Goal: Communication & Community: Connect with others

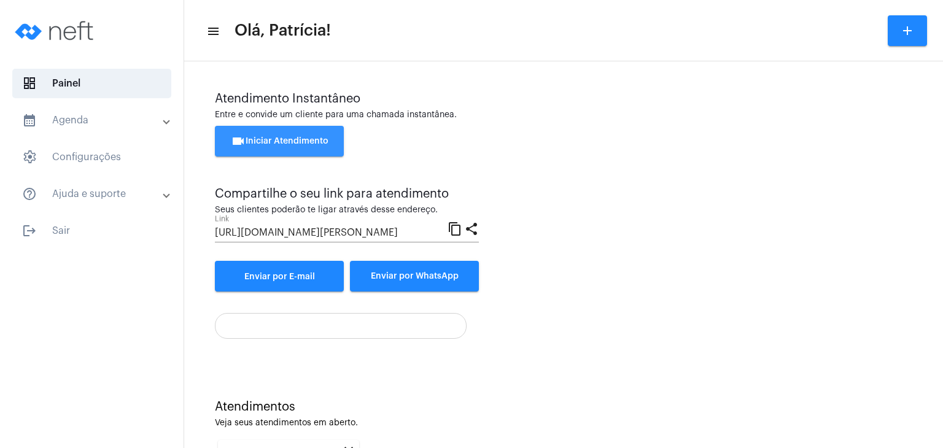
click at [305, 127] on button "videocam Iniciar Atendimento" at bounding box center [279, 141] width 129 height 31
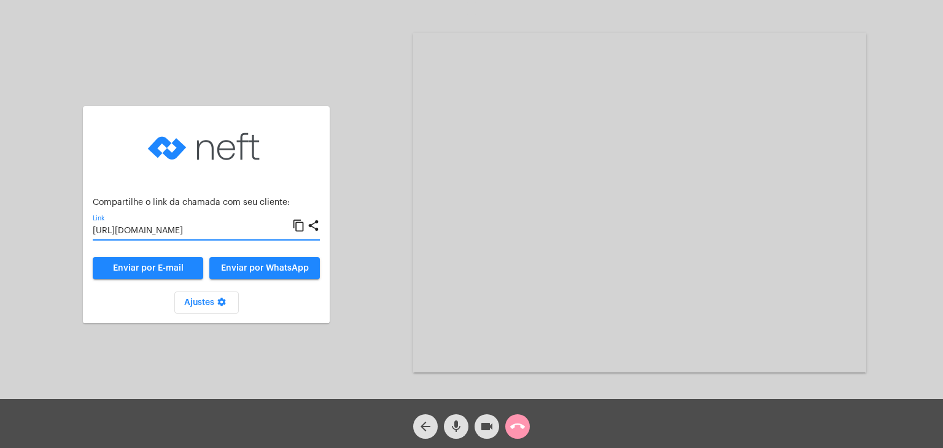
click at [205, 231] on input "[URL][DOMAIN_NAME]" at bounding box center [193, 232] width 200 height 10
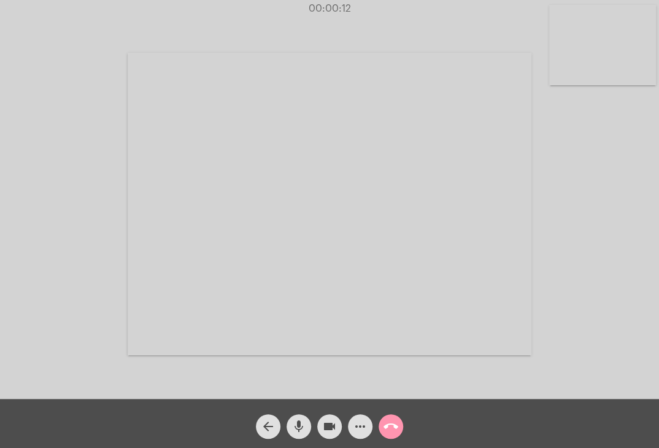
click at [618, 172] on div "Acessando Câmera e Microfone..." at bounding box center [329, 202] width 657 height 399
click at [587, 56] on video at bounding box center [603, 45] width 107 height 80
click at [587, 56] on div "Acessando Câmera e Microfone..." at bounding box center [408, 203] width 404 height 396
click at [459, 116] on video at bounding box center [408, 203] width 404 height 303
click at [535, 33] on div "Acessando Câmera e Microfone..." at bounding box center [491, 203] width 311 height 396
